Goal: Check status

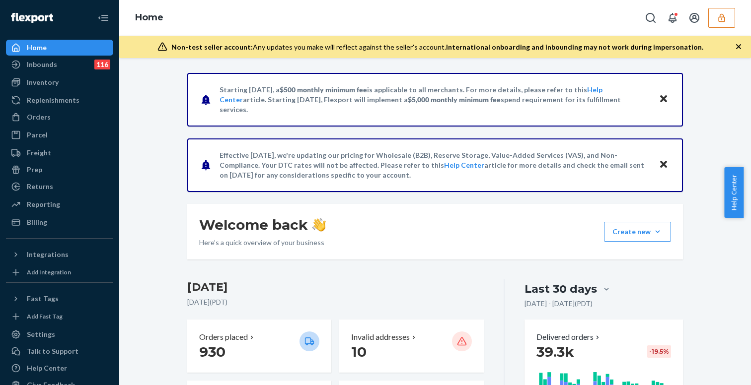
click at [70, 52] on div "Home" at bounding box center [59, 48] width 105 height 14
click at [717, 14] on icon "button" at bounding box center [721, 18] width 10 height 10
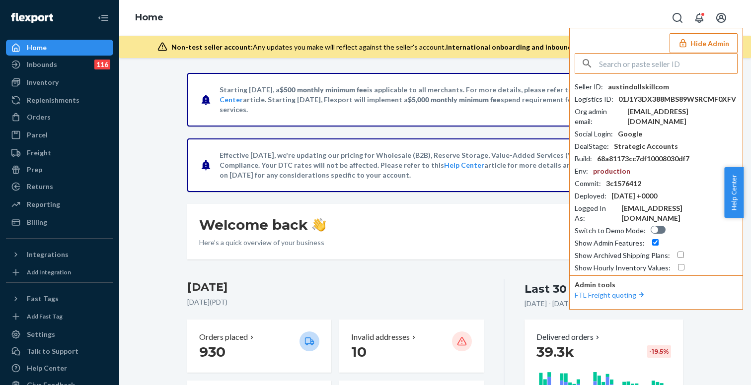
click at [652, 60] on input "text" at bounding box center [668, 64] width 138 height 20
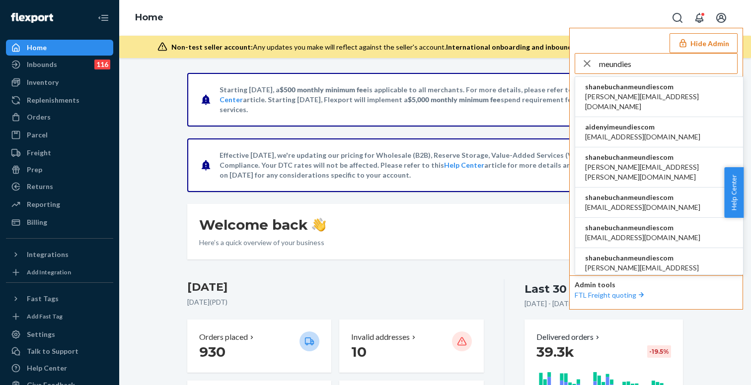
type input "meundies"
click at [631, 86] on span "shanebuchanmeundiescom" at bounding box center [659, 87] width 148 height 10
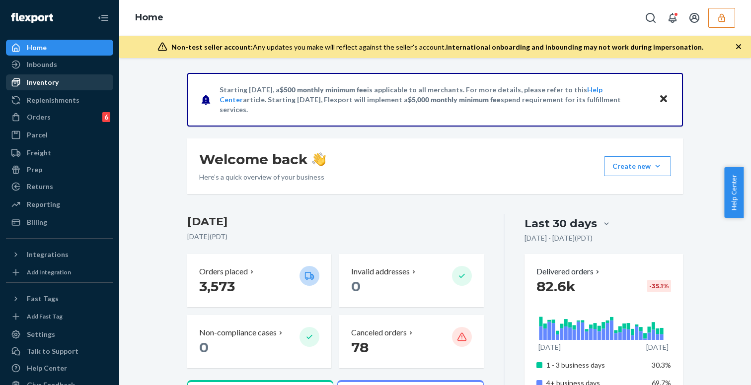
click at [58, 80] on div "Inventory" at bounding box center [59, 82] width 105 height 14
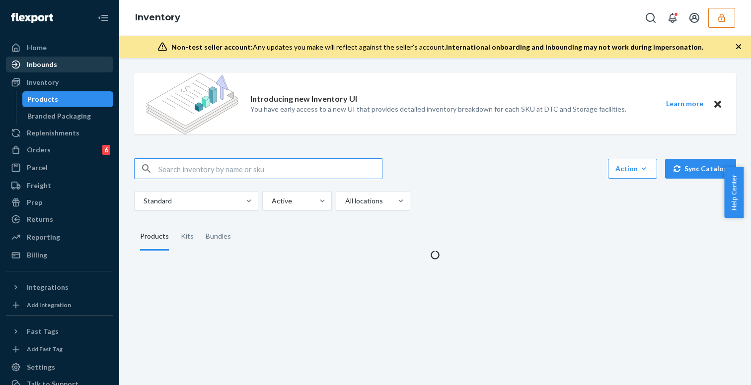
click at [53, 70] on div "Inbounds" at bounding box center [59, 65] width 105 height 14
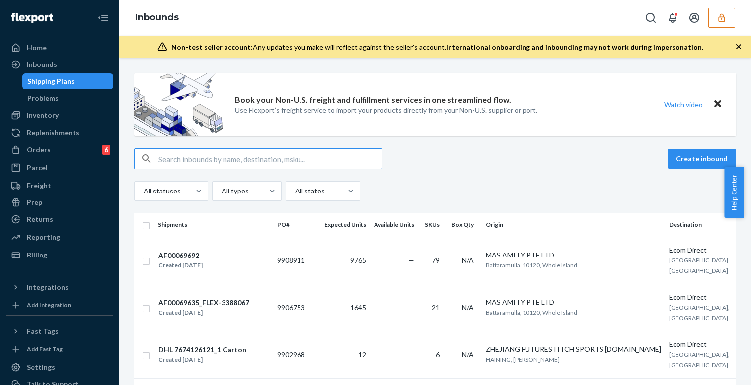
paste input "9887207"
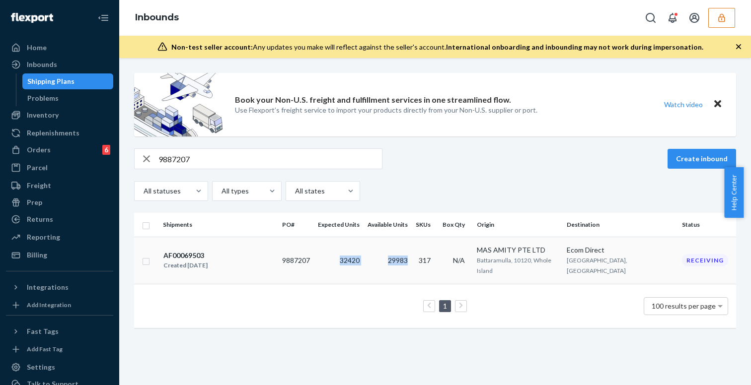
copy tr "32420 29983"
drag, startPoint x: 430, startPoint y: 260, endPoint x: 354, endPoint y: 257, distance: 76.0
click at [354, 257] on tr "AF00069503 Created Aug 4, 2025 9887207 32420 29983 317 N/A MAS AMITY PTE LTD Ba…" at bounding box center [435, 260] width 602 height 47
click at [236, 159] on input "9887207" at bounding box center [269, 159] width 223 height 20
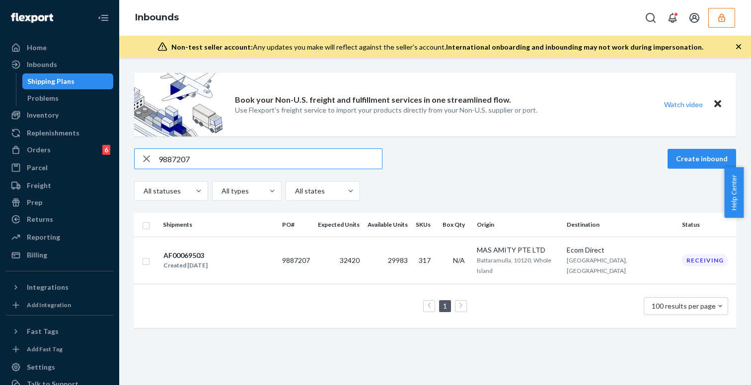
paste input "1732"
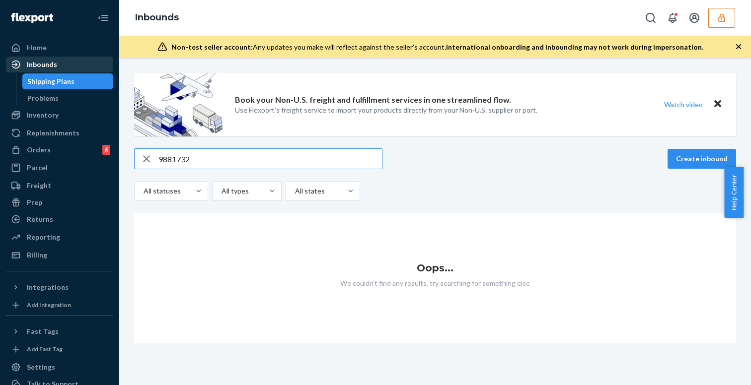
click at [69, 70] on div "Inbounds" at bounding box center [59, 65] width 105 height 14
click at [68, 78] on div "Shipping Plans" at bounding box center [50, 81] width 47 height 10
click at [68, 79] on div "Shipping Plans" at bounding box center [50, 81] width 47 height 10
click at [202, 145] on div "Book your Non-U.S. freight and fulfillment services in one streamlined flow. Us…" at bounding box center [435, 208] width 617 height 270
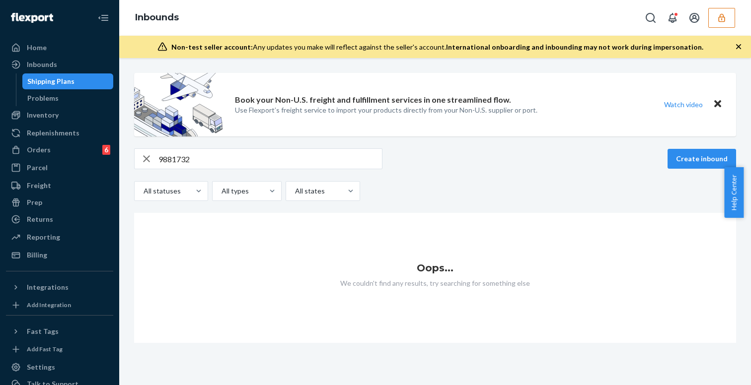
click at [204, 156] on input "9881732" at bounding box center [269, 159] width 223 height 20
click at [334, 150] on input "9881732" at bounding box center [269, 159] width 223 height 20
paste input "5140"
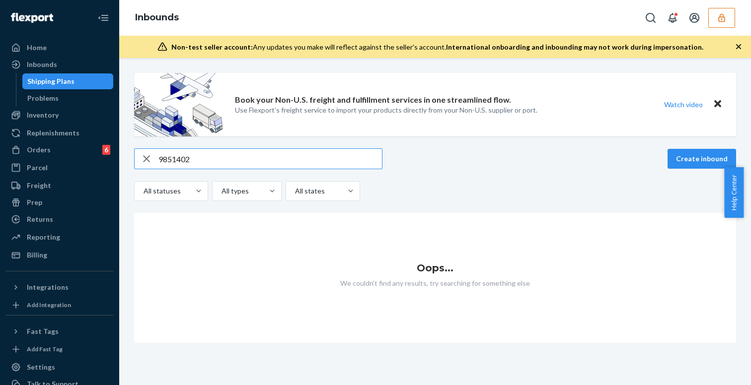
click at [368, 154] on input "9851402" at bounding box center [269, 159] width 223 height 20
paste input "FLEX-3265377"
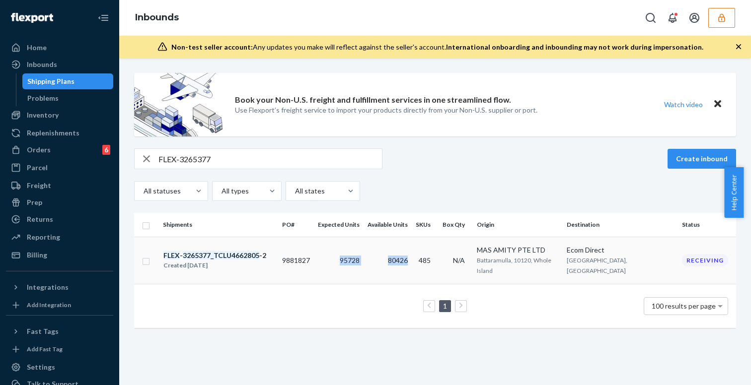
copy tr "95728 80426"
drag, startPoint x: 339, startPoint y: 258, endPoint x: 422, endPoint y: 261, distance: 83.0
click at [422, 261] on tr "FLEX - 3265377_TCLU4662805 -2 Created Jul 31, 2025 9881827 95728 80426 485 N/A …" at bounding box center [435, 260] width 602 height 47
click at [456, 183] on div "All statuses All types All states" at bounding box center [435, 191] width 602 height 20
click at [235, 152] on input "FLEX-3265377" at bounding box center [269, 159] width 223 height 20
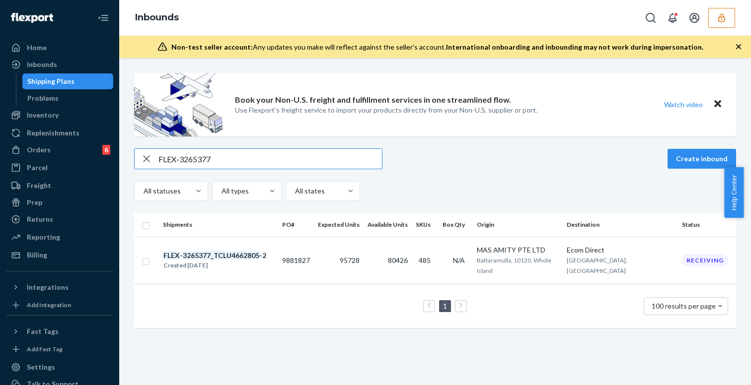
click at [234, 153] on input "FLEX-3265377" at bounding box center [269, 159] width 223 height 20
paste input "988720"
type input "9887207"
